Goal: Task Accomplishment & Management: Manage account settings

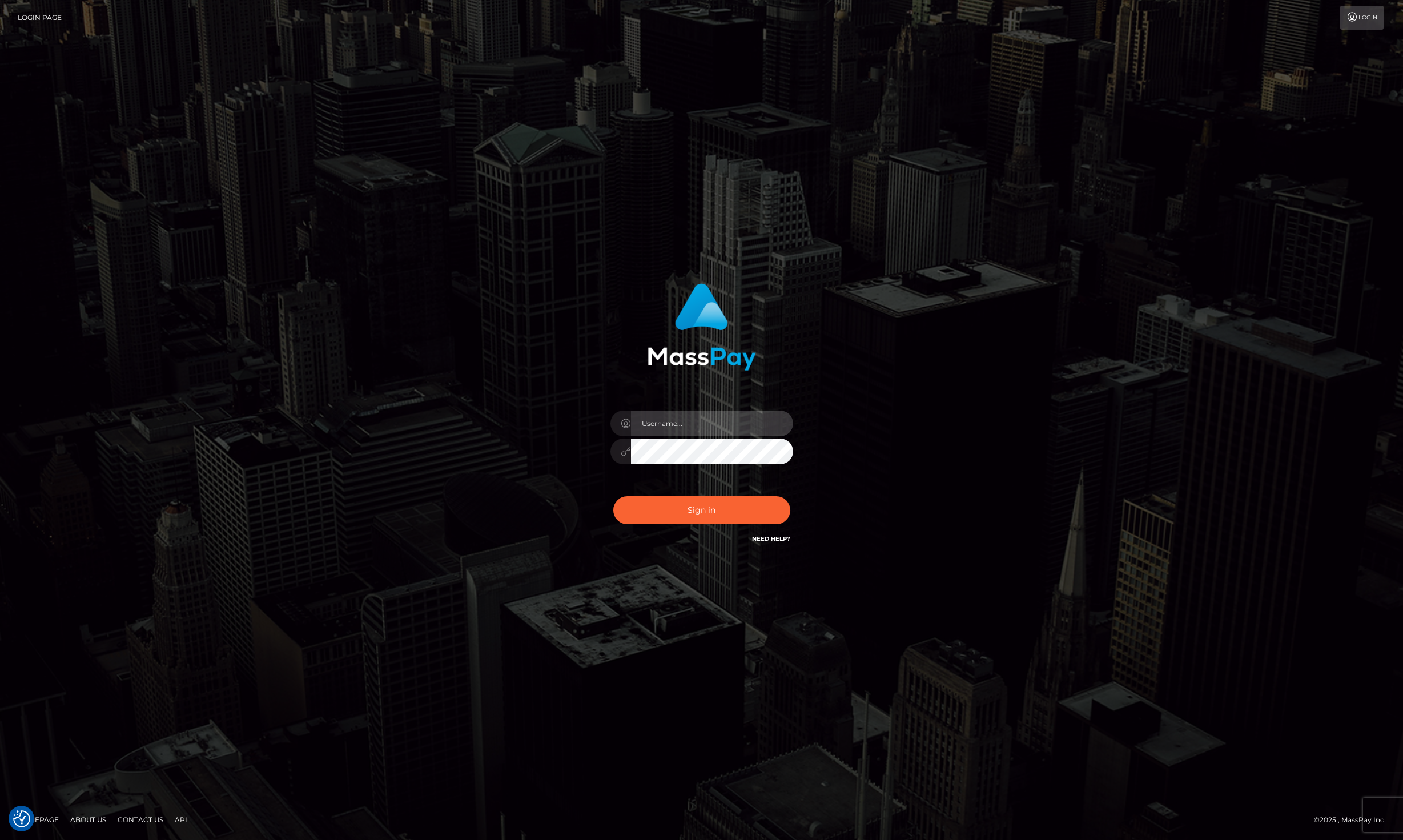
click at [687, 433] on input "text" at bounding box center [712, 422] width 162 height 25
type input "[EMAIL_ADDRESS][DOMAIN_NAME]"
click at [691, 512] on button "Sign in" at bounding box center [702, 510] width 177 height 28
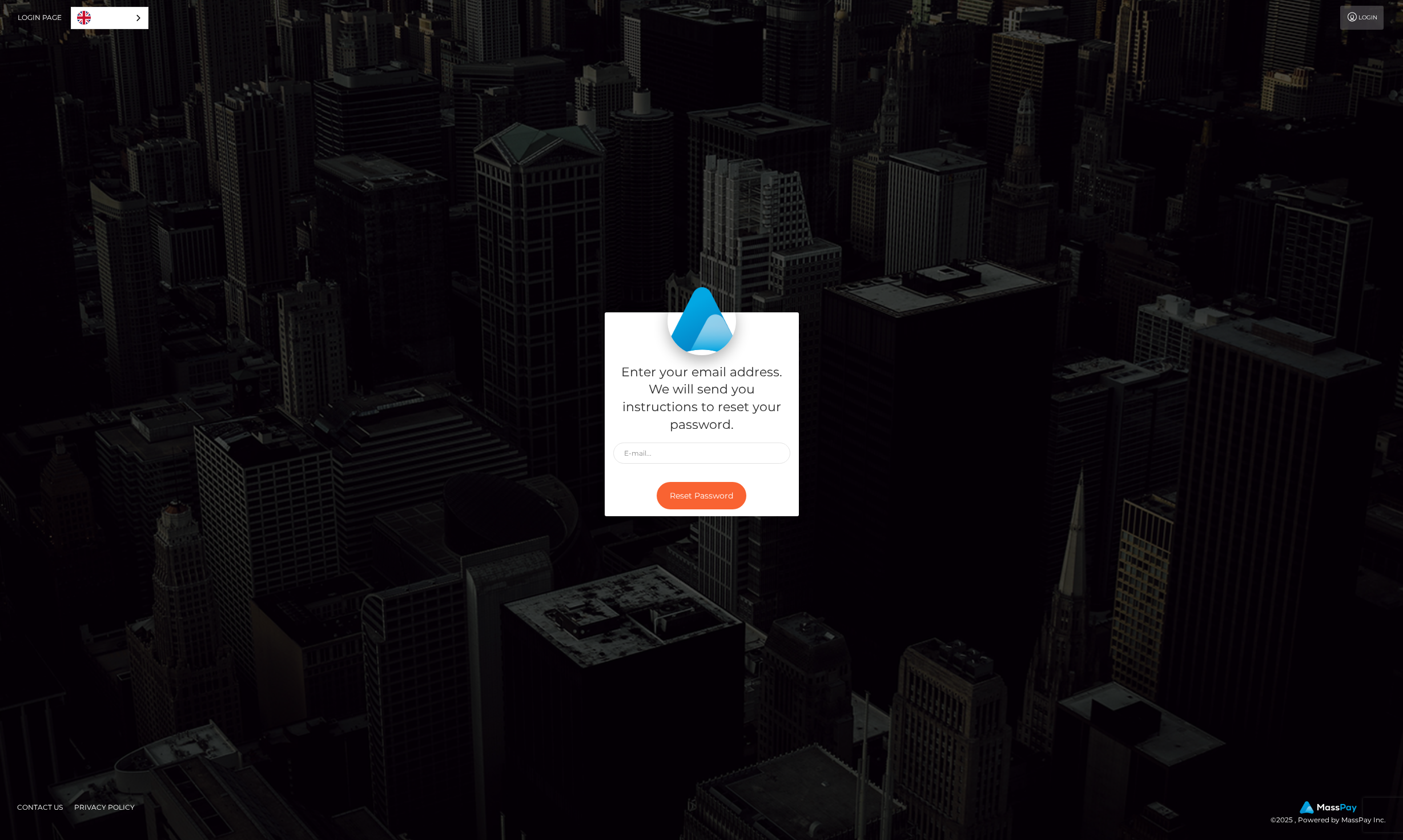
click at [684, 440] on div "Enter your email address. We will send you instructions to reset your password." at bounding box center [702, 415] width 194 height 120
click at [676, 456] on input "text" at bounding box center [702, 454] width 177 height 21
type input "[EMAIL_ADDRESS][DOMAIN_NAME]"
click at [677, 490] on button "Reset Password" at bounding box center [702, 496] width 90 height 28
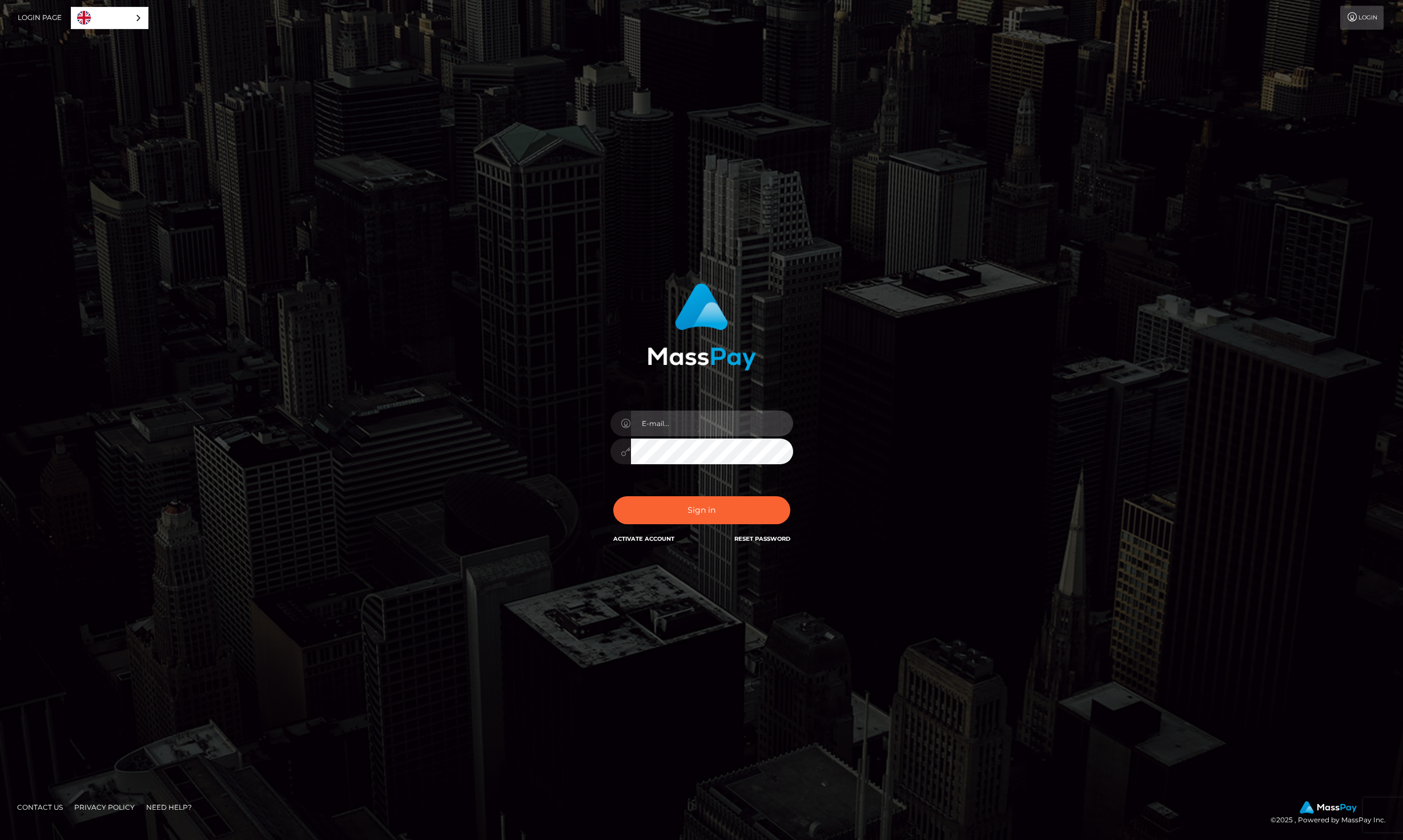
click at [667, 431] on input "email" at bounding box center [712, 422] width 162 height 25
type input "[EMAIL_ADDRESS][DOMAIN_NAME]"
click at [667, 511] on button "Sign in" at bounding box center [702, 510] width 177 height 28
